Goal: Task Accomplishment & Management: Use online tool/utility

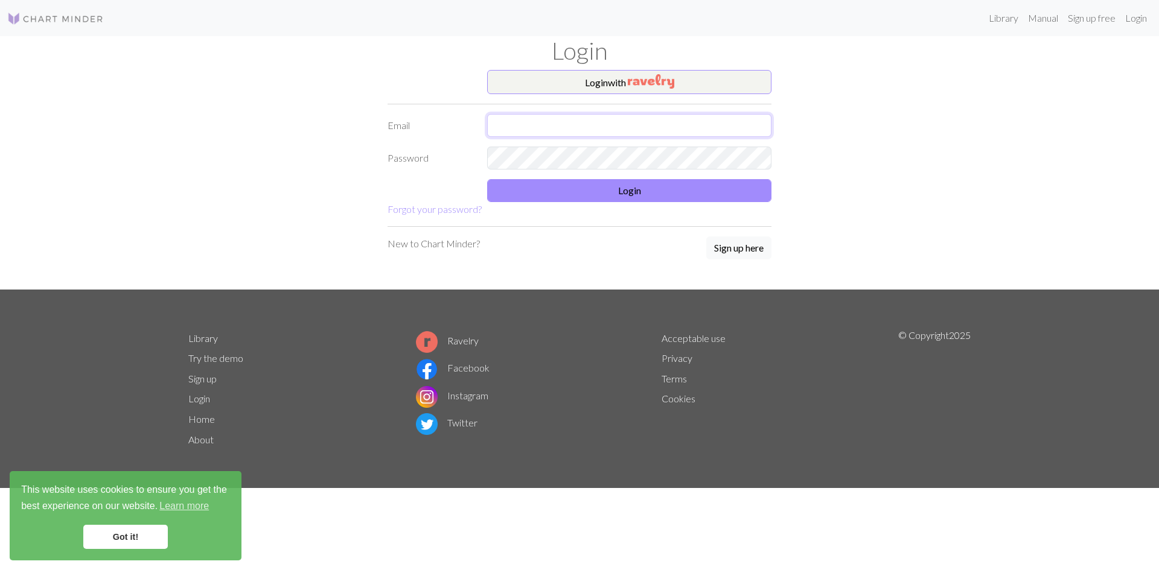
click at [582, 126] on input "text" at bounding box center [629, 125] width 284 height 23
type input "[EMAIL_ADDRESS][DOMAIN_NAME]"
click at [584, 190] on button "Login" at bounding box center [629, 190] width 284 height 23
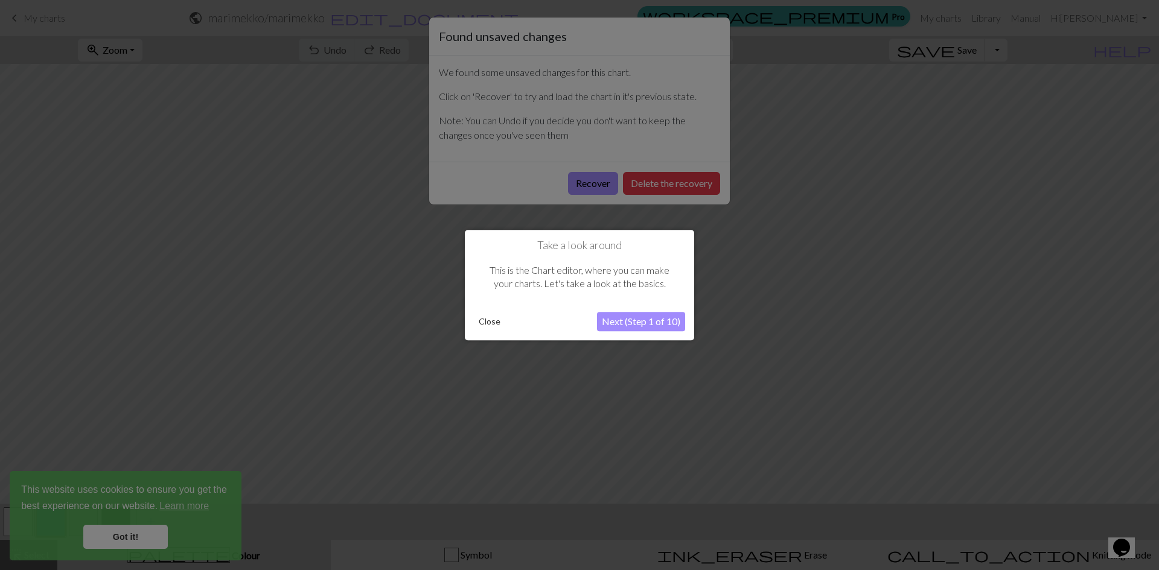
click at [741, 284] on div at bounding box center [579, 285] width 1159 height 570
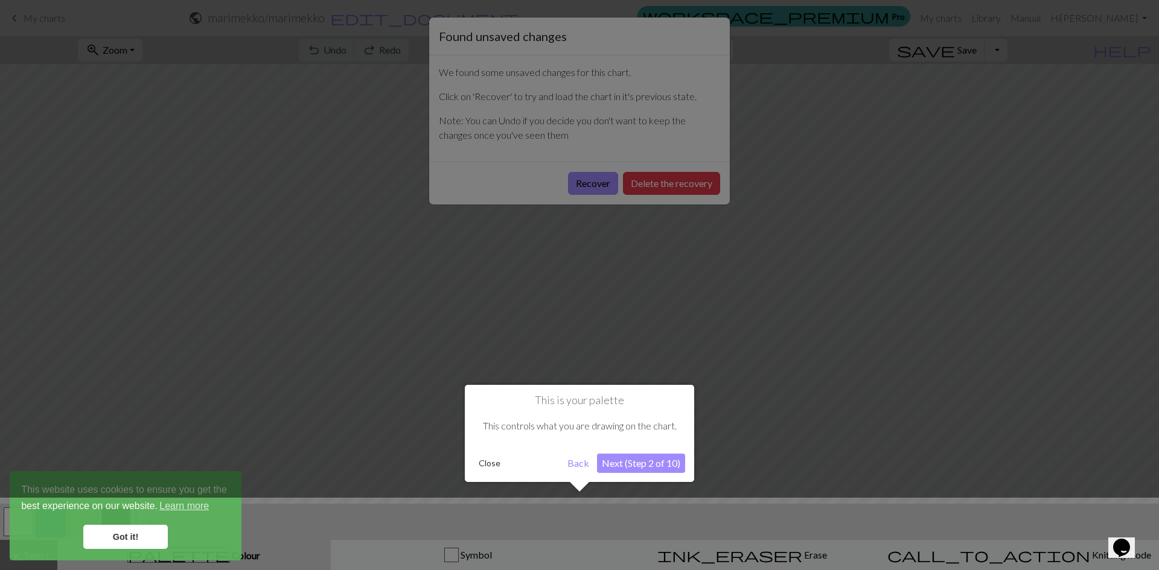
click at [579, 467] on button "Back" at bounding box center [578, 463] width 31 height 19
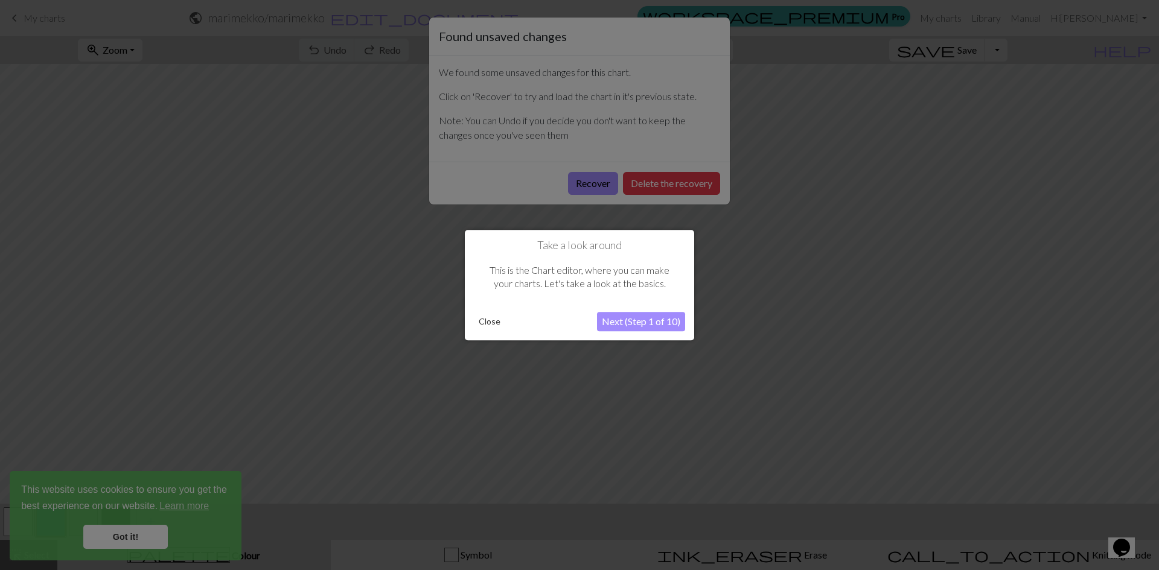
click at [654, 322] on button "Next (Step 1 of 10)" at bounding box center [641, 321] width 88 height 19
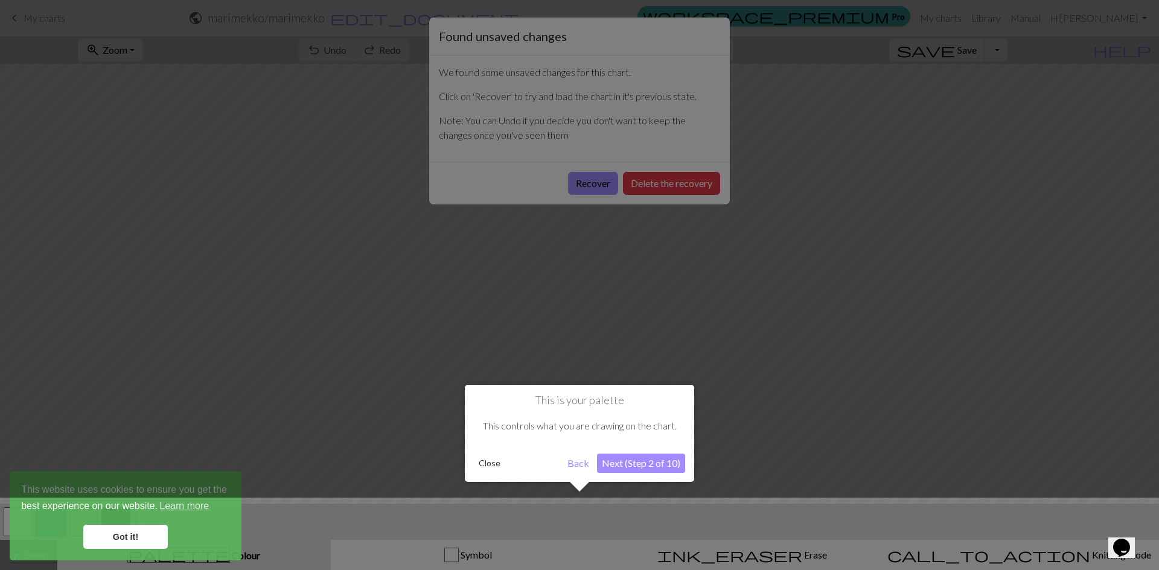
click at [54, 308] on div at bounding box center [579, 285] width 1159 height 570
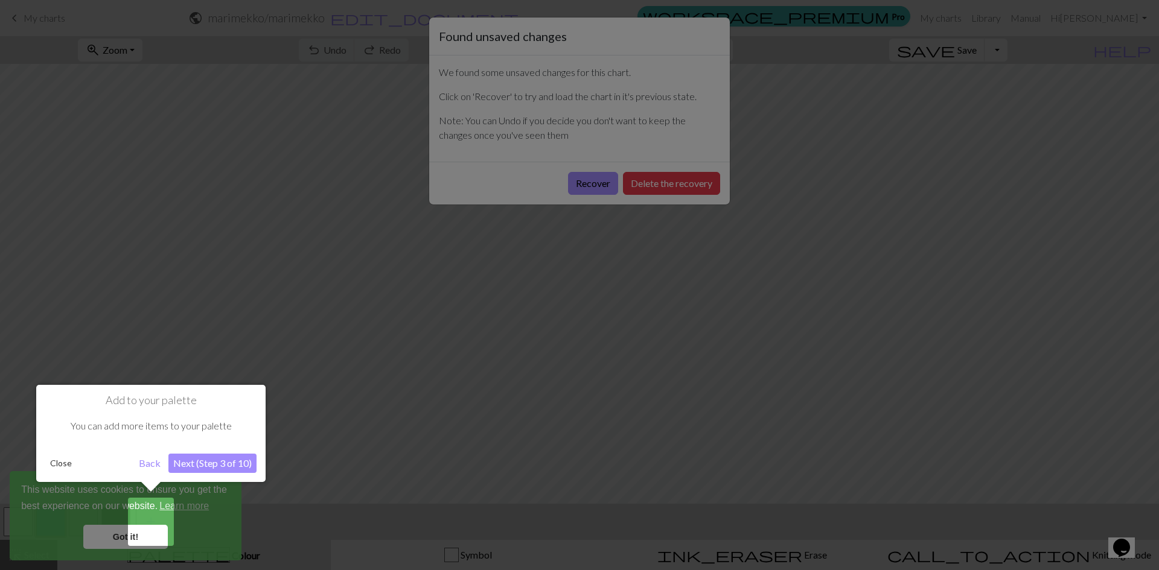
click at [210, 465] on button "Next (Step 3 of 10)" at bounding box center [212, 463] width 88 height 19
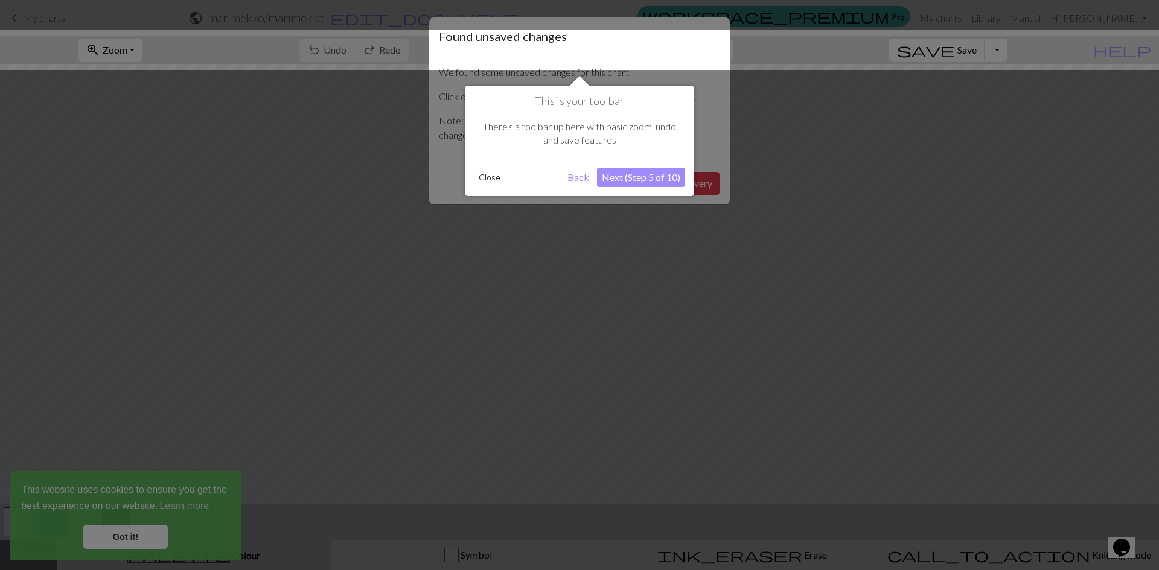
click at [210, 465] on div at bounding box center [579, 285] width 1159 height 570
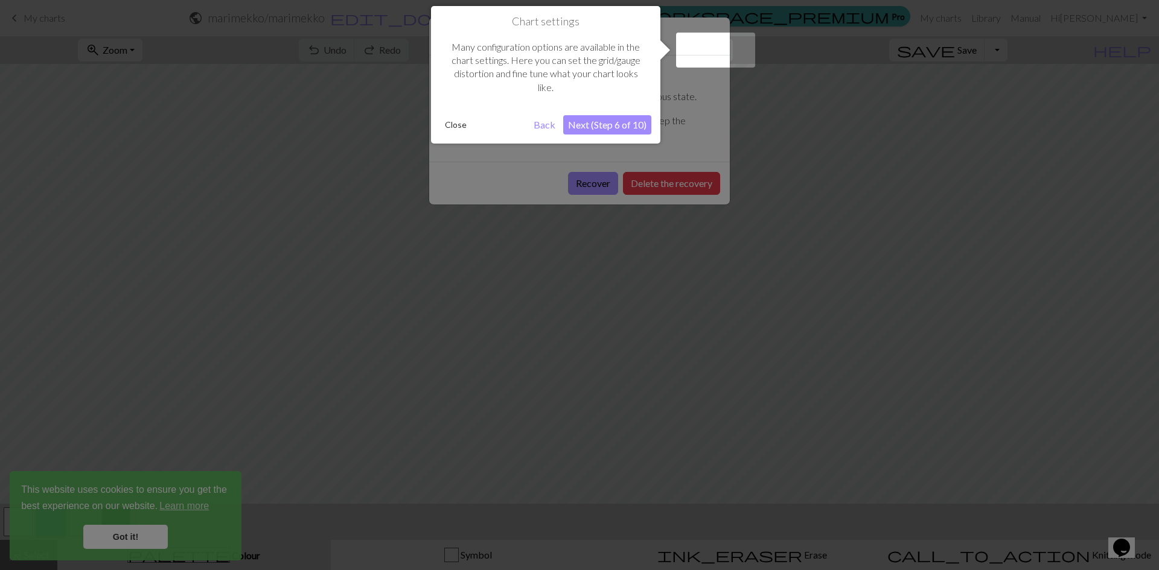
click at [611, 124] on button "Next (Step 6 of 10)" at bounding box center [607, 124] width 88 height 19
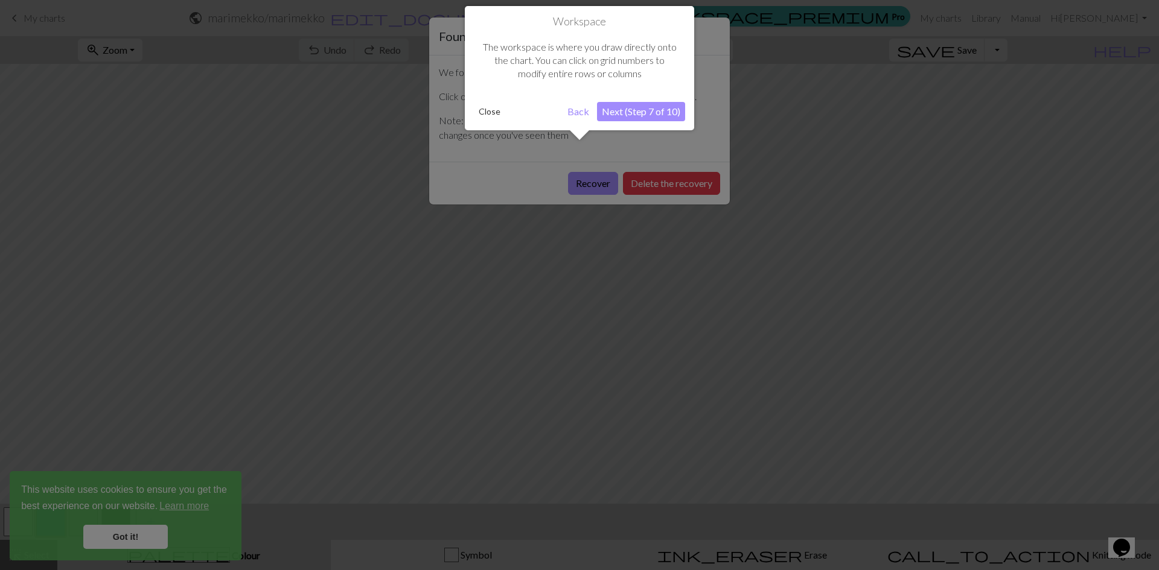
scroll to position [46, 0]
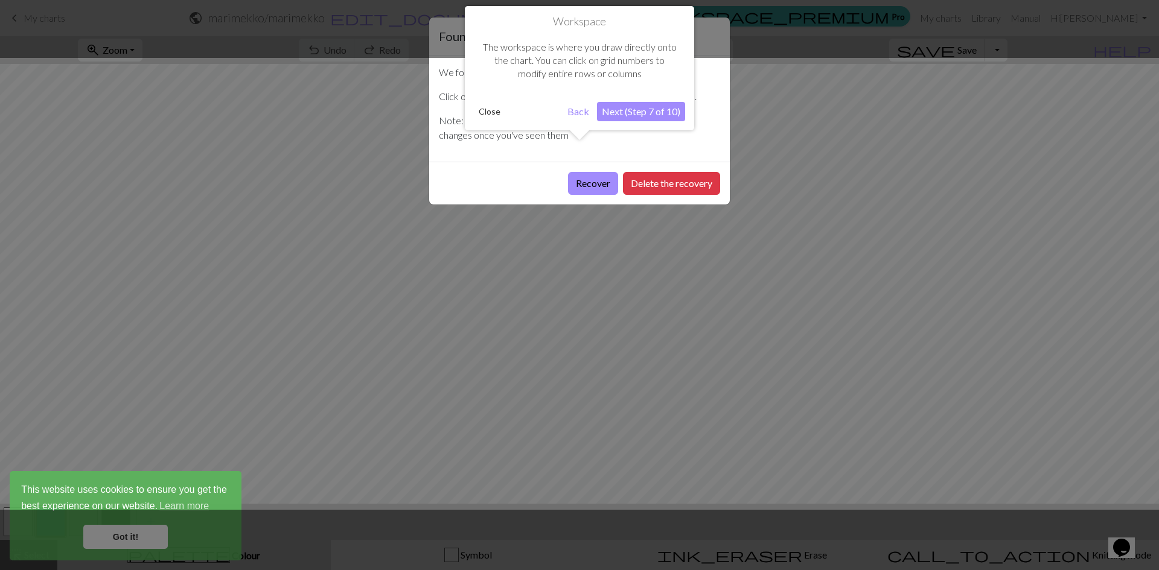
click at [646, 109] on button "Next (Step 7 of 10)" at bounding box center [641, 111] width 88 height 19
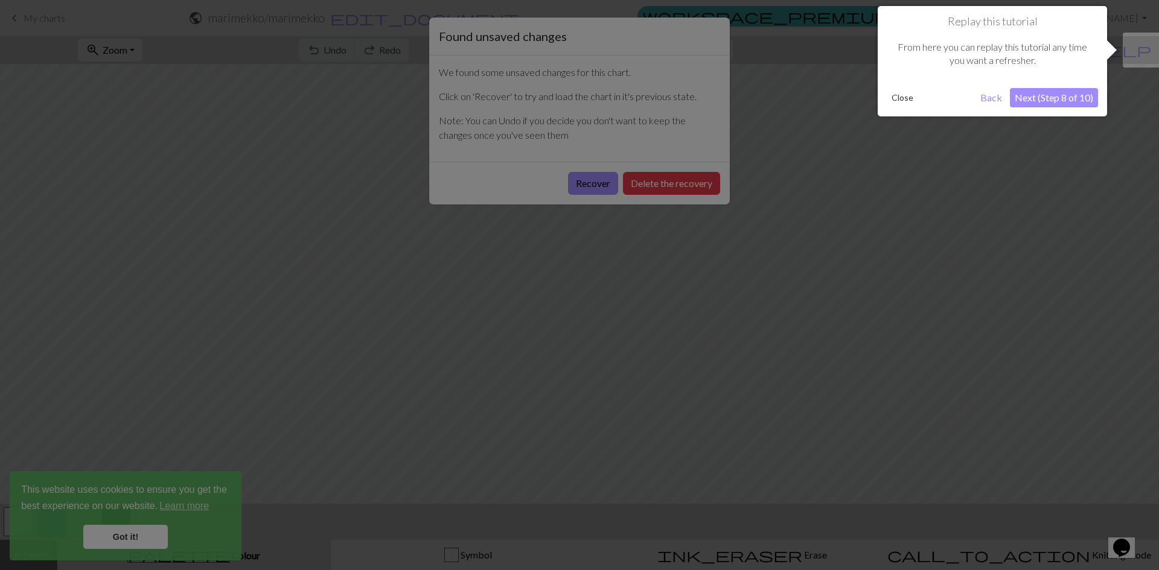
click at [1078, 94] on button "Next (Step 8 of 10)" at bounding box center [1054, 97] width 88 height 19
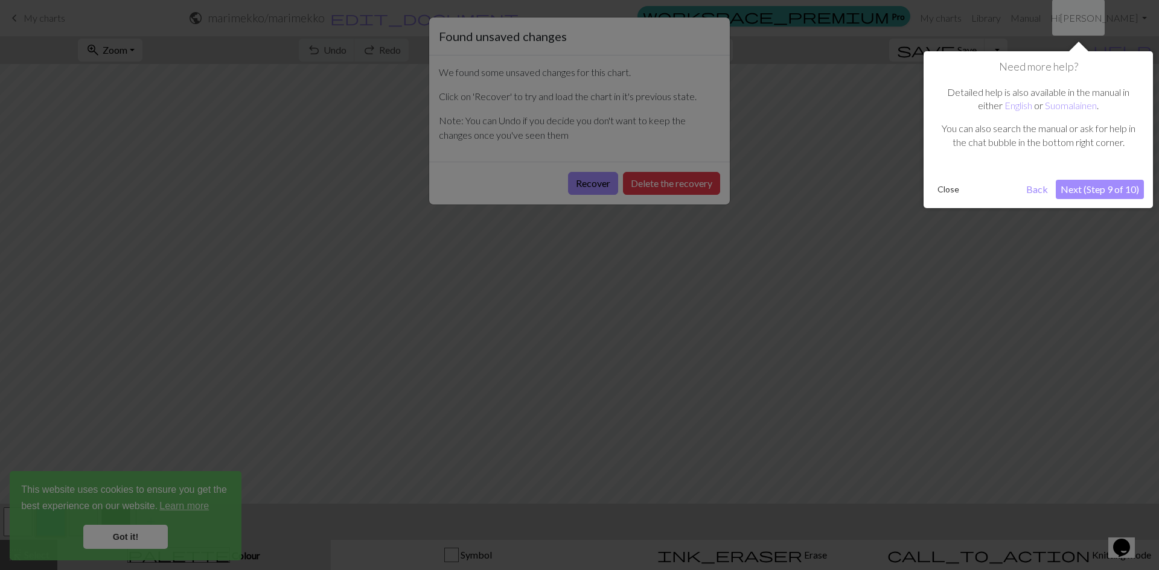
click at [1099, 191] on button "Next (Step 9 of 10)" at bounding box center [1100, 189] width 88 height 19
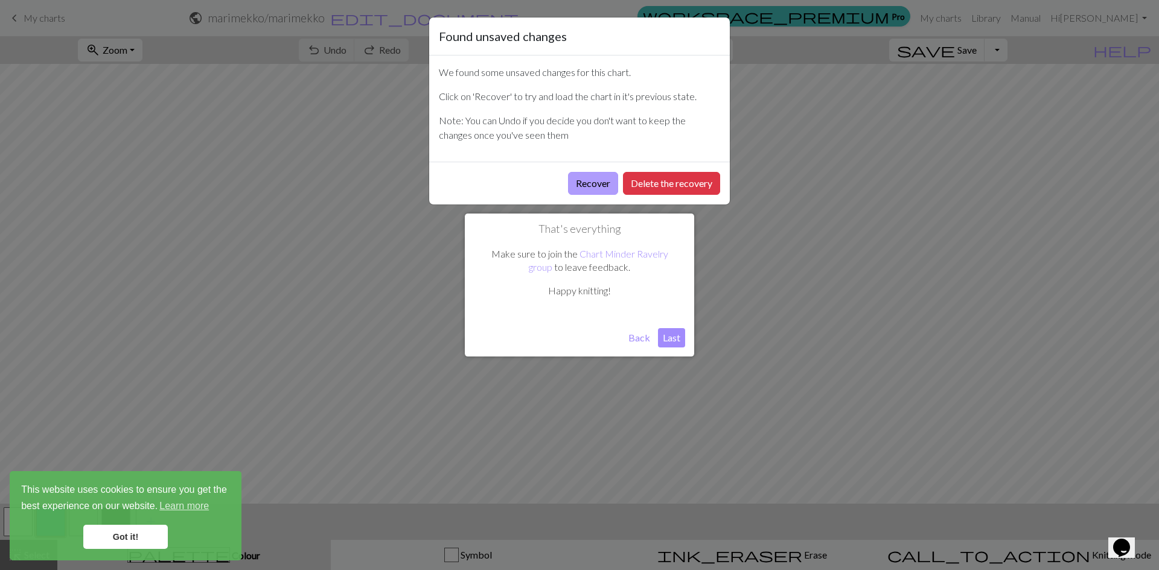
click at [581, 181] on button "Recover" at bounding box center [593, 183] width 50 height 23
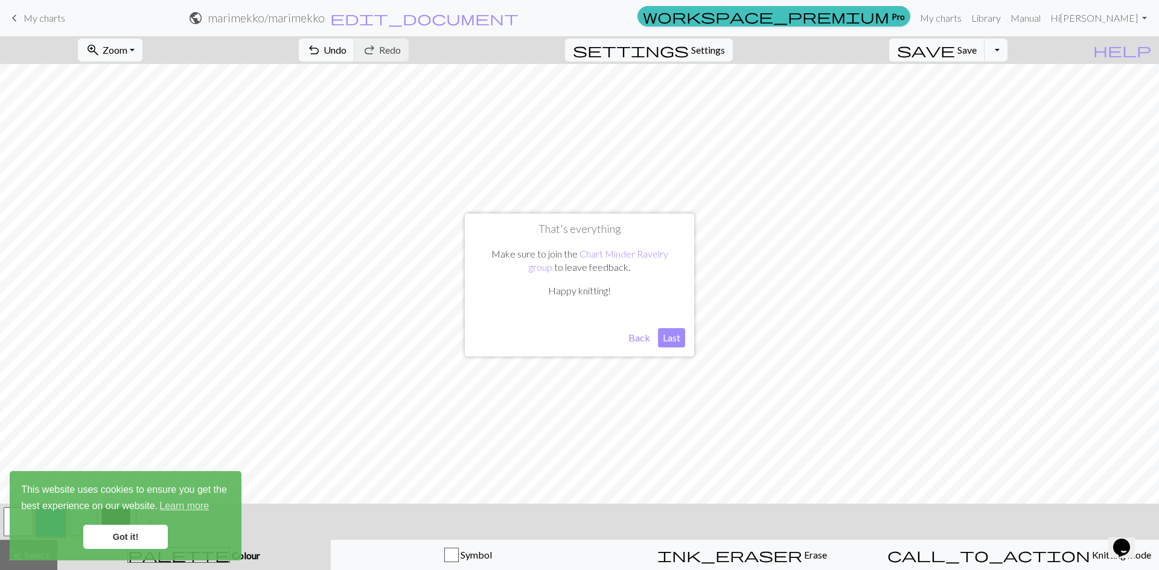
click at [674, 340] on button "Last" at bounding box center [671, 337] width 27 height 19
click at [110, 535] on link "Got it!" at bounding box center [125, 537] width 85 height 24
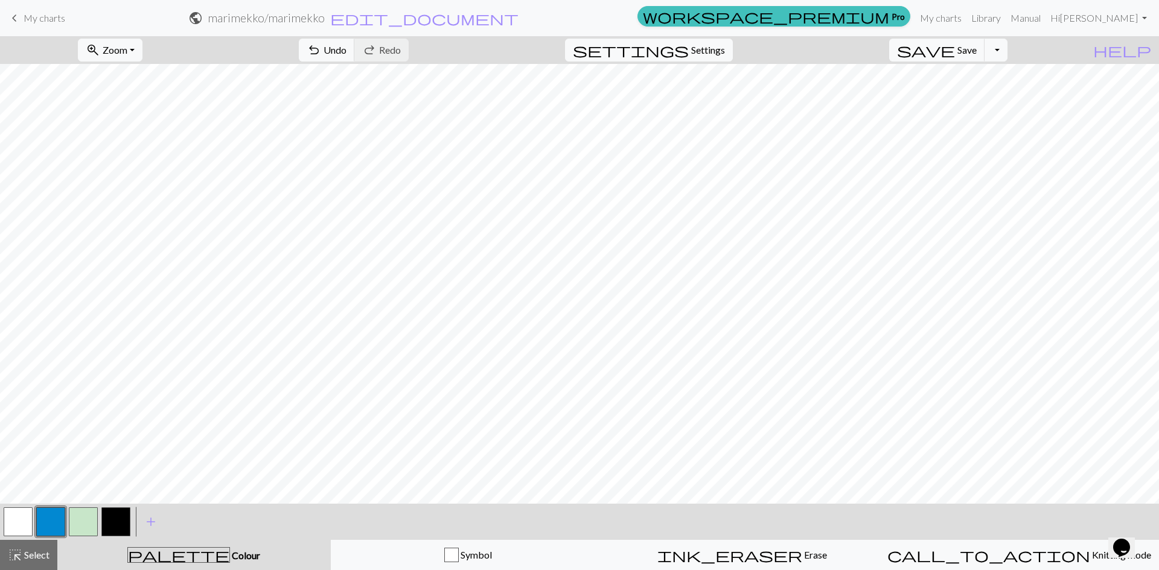
click at [42, 10] on link "keyboard_arrow_left My charts" at bounding box center [36, 18] width 58 height 21
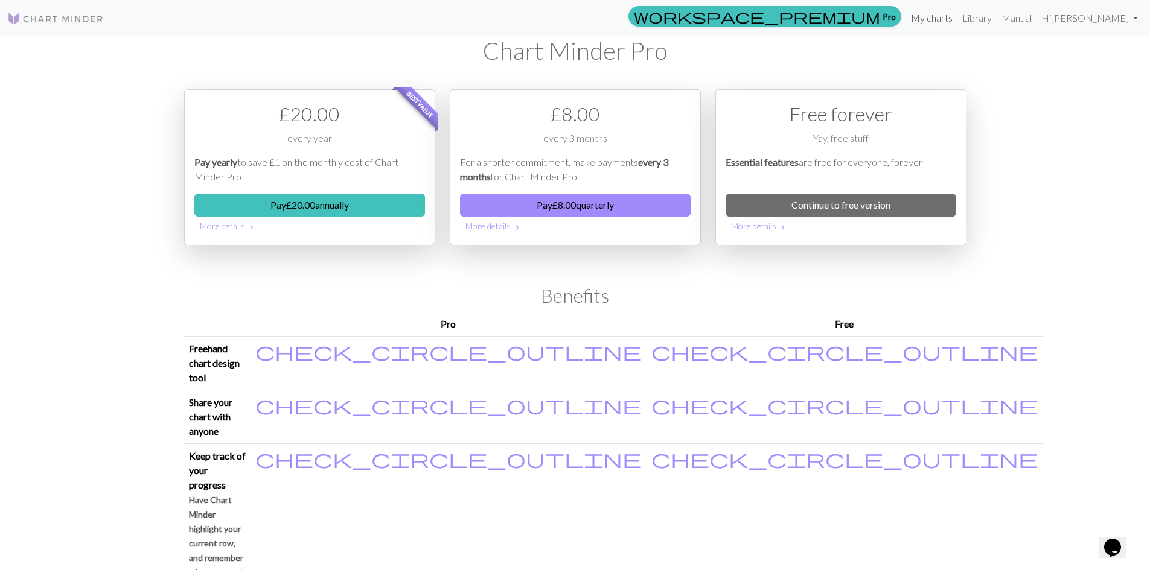
click at [957, 19] on link "My charts" at bounding box center [931, 18] width 51 height 24
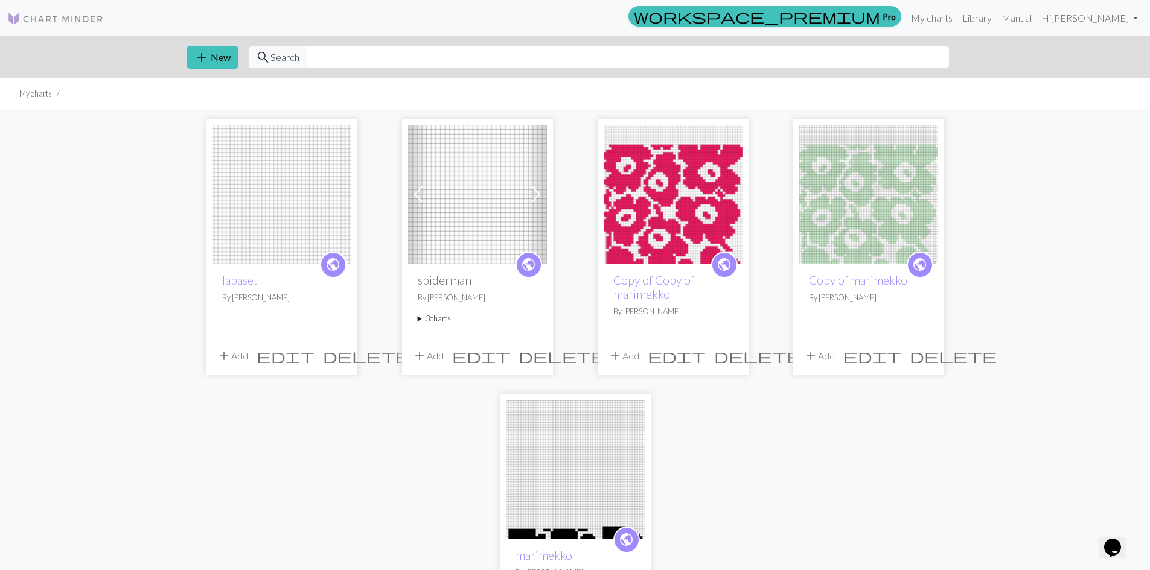
click at [258, 170] on img at bounding box center [281, 194] width 139 height 139
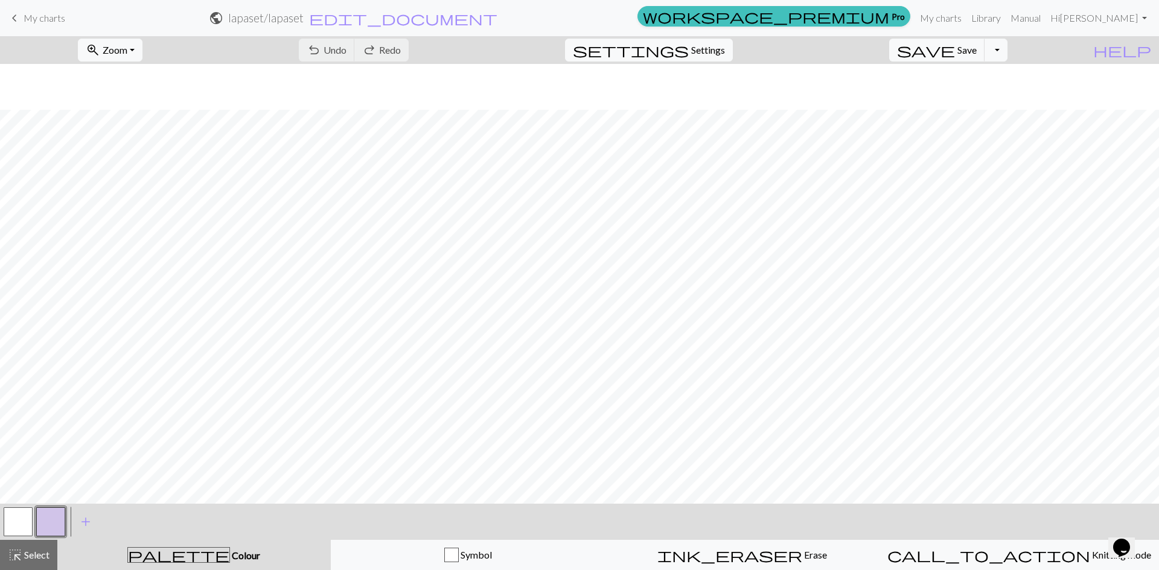
scroll to position [46, 0]
click at [83, 525] on span "add" at bounding box center [85, 522] width 14 height 17
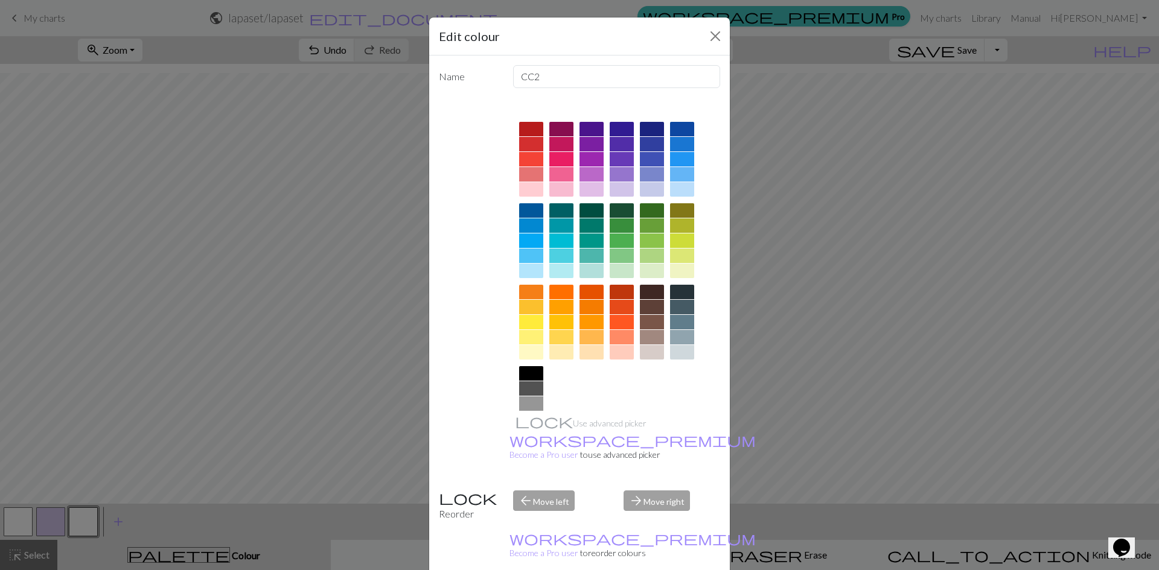
click at [552, 155] on div at bounding box center [561, 159] width 24 height 14
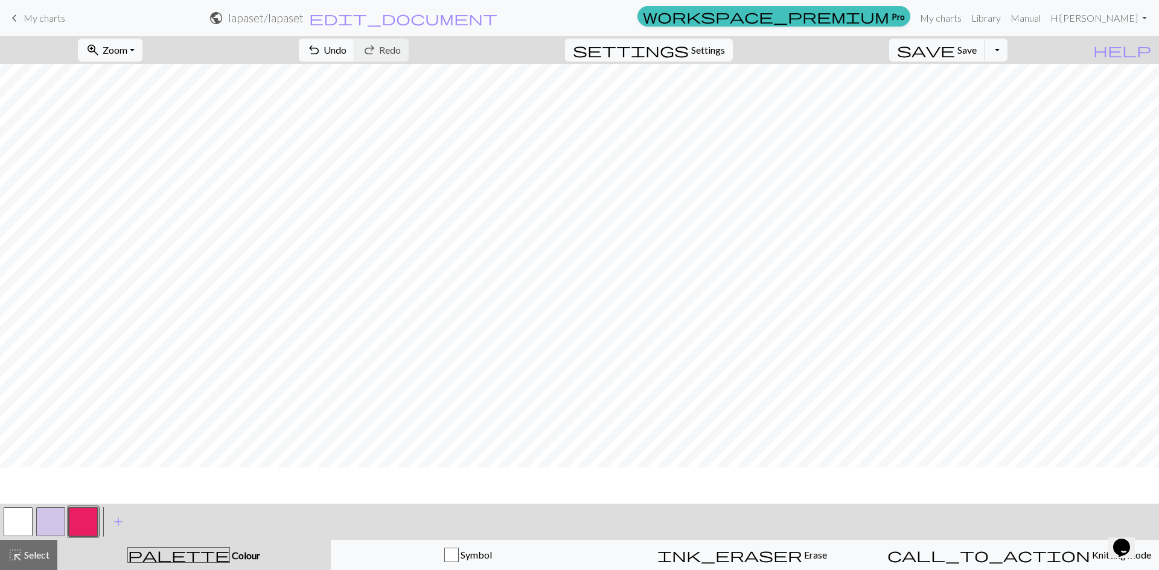
scroll to position [0, 0]
click at [14, 521] on button "button" at bounding box center [18, 522] width 29 height 29
click at [85, 516] on button "button" at bounding box center [83, 522] width 29 height 29
click at [27, 528] on button "button" at bounding box center [18, 522] width 29 height 29
click at [75, 523] on button "button" at bounding box center [83, 522] width 29 height 29
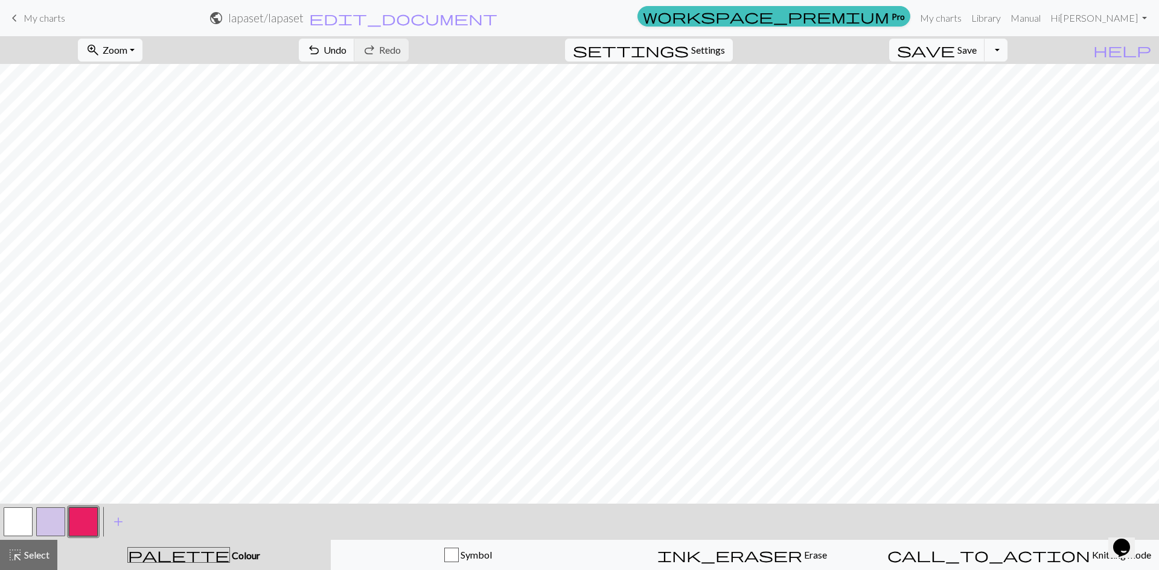
click at [8, 517] on button "button" at bounding box center [18, 522] width 29 height 29
click at [89, 512] on button "button" at bounding box center [83, 522] width 29 height 29
click at [977, 49] on span "Save" at bounding box center [966, 49] width 19 height 11
click at [1007, 56] on button "Toggle Dropdown" at bounding box center [995, 50] width 23 height 23
click at [980, 73] on button "file_copy Save a copy" at bounding box center [907, 76] width 199 height 19
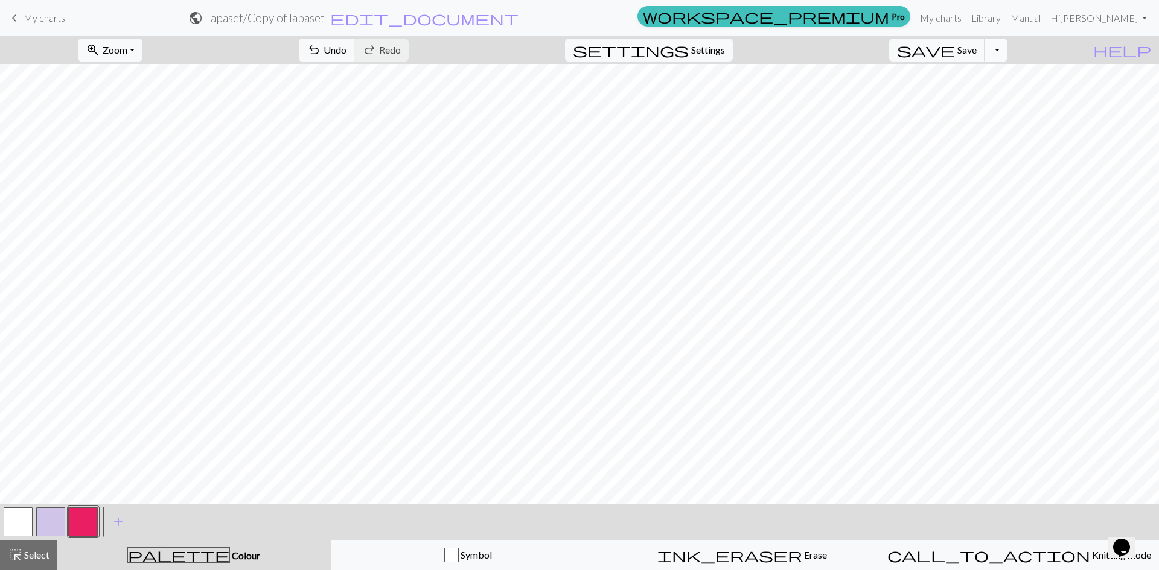
click at [1007, 54] on button "Toggle Dropdown" at bounding box center [995, 50] width 23 height 23
click at [993, 100] on button "save_alt Download" at bounding box center [907, 95] width 199 height 19
click at [25, 15] on div "Your download is ready! Download" at bounding box center [579, 35] width 1159 height 71
click at [36, 19] on div "Your download is ready! Download" at bounding box center [579, 35] width 1159 height 71
click at [551, 37] on button "Download" at bounding box center [550, 39] width 59 height 23
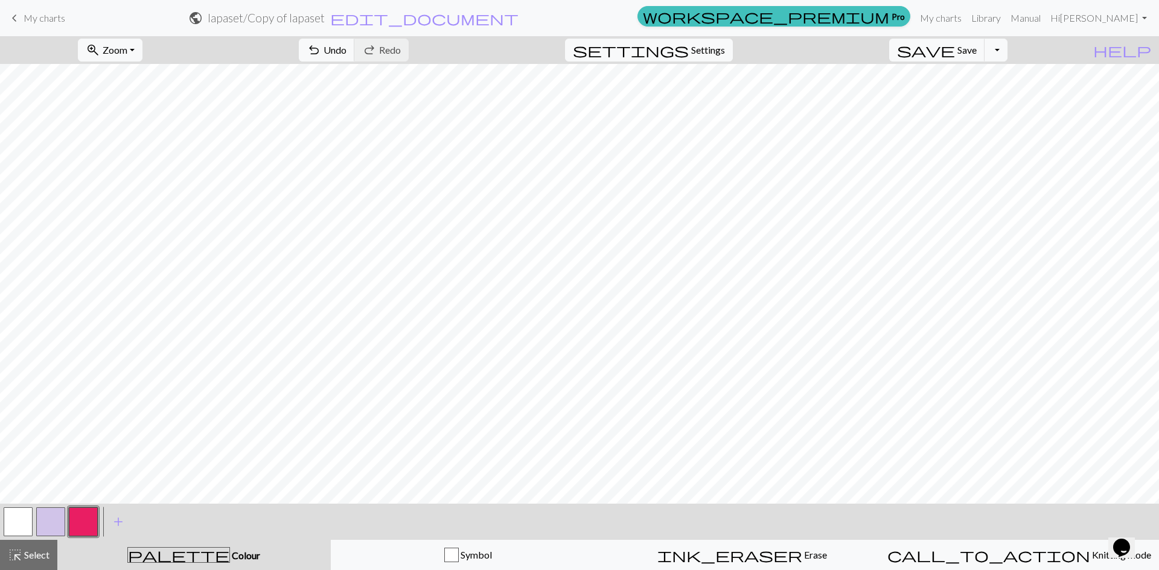
click at [27, 18] on span "My charts" at bounding box center [45, 17] width 42 height 11
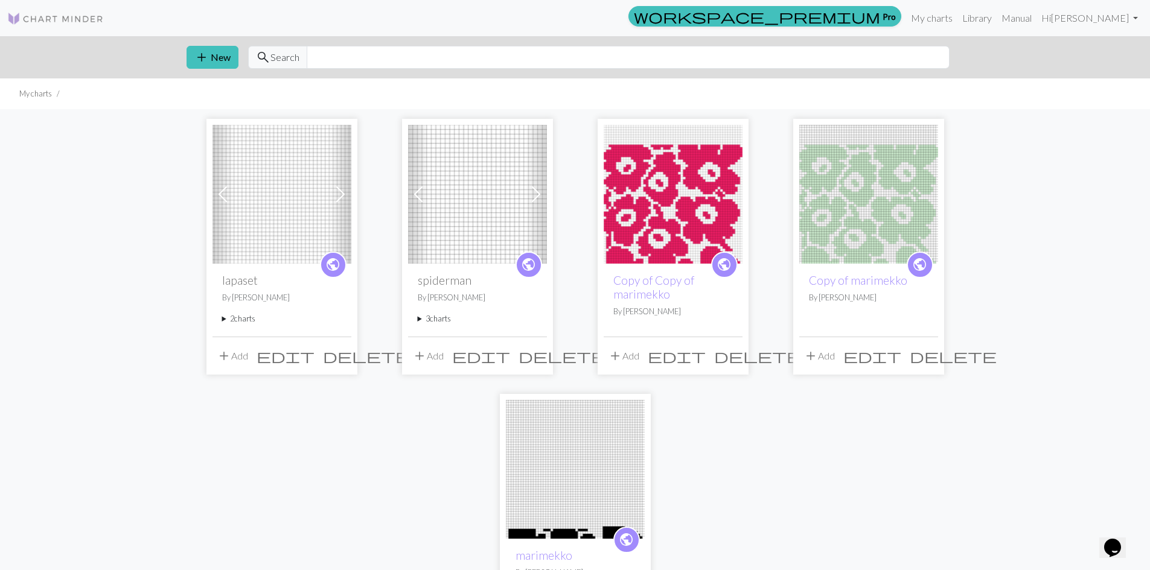
click at [275, 199] on img at bounding box center [281, 194] width 139 height 139
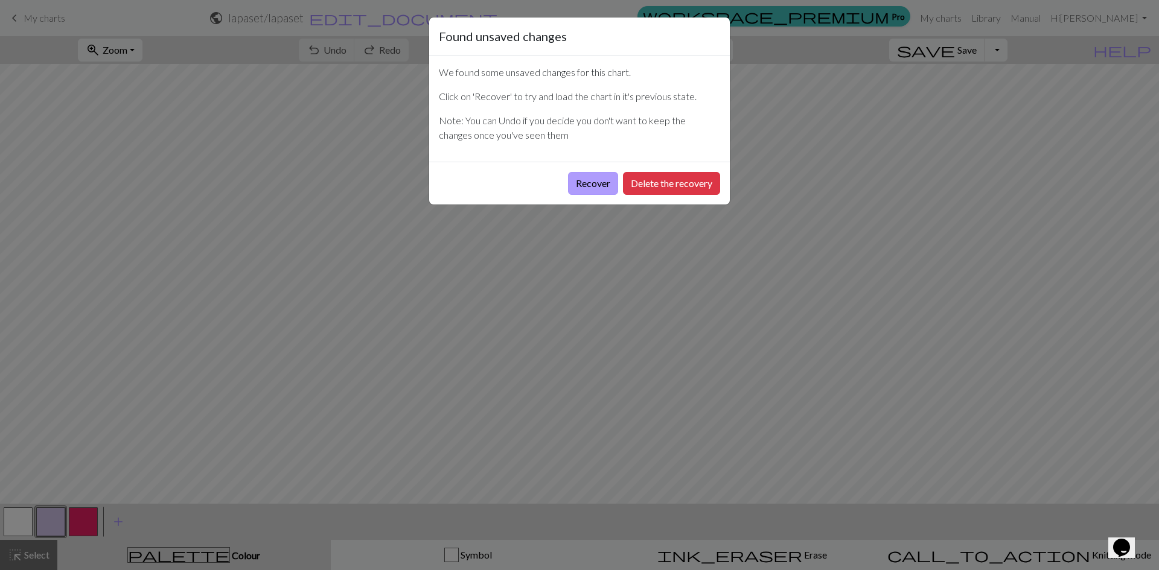
click at [599, 185] on button "Recover" at bounding box center [593, 183] width 50 height 23
